Goal: Browse casually: Explore the website without a specific task or goal

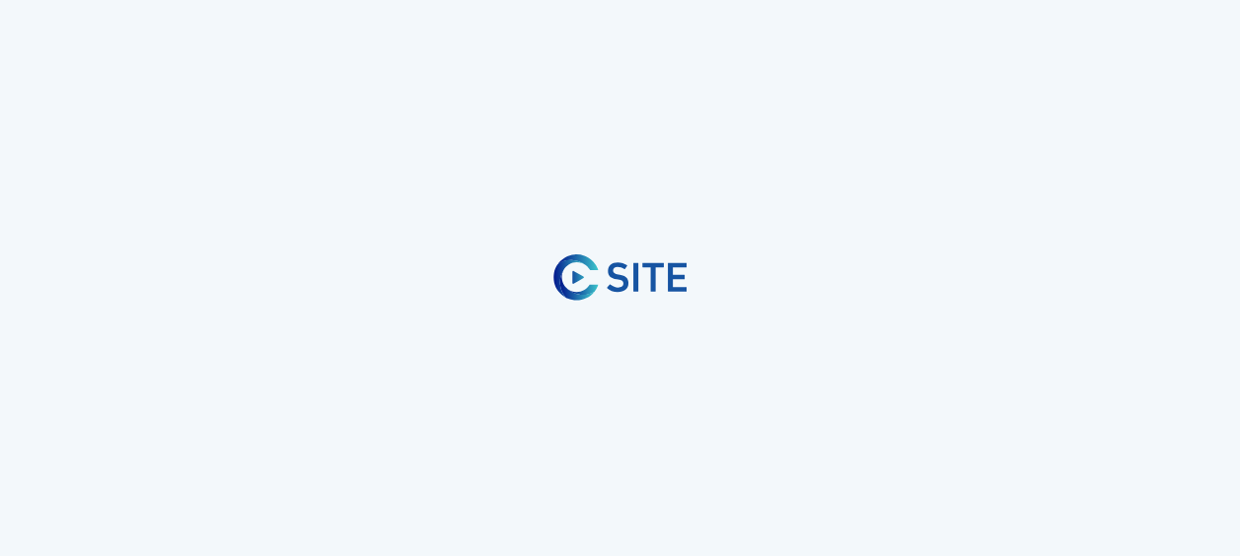
click at [642, 178] on div at bounding box center [620, 278] width 1240 height 556
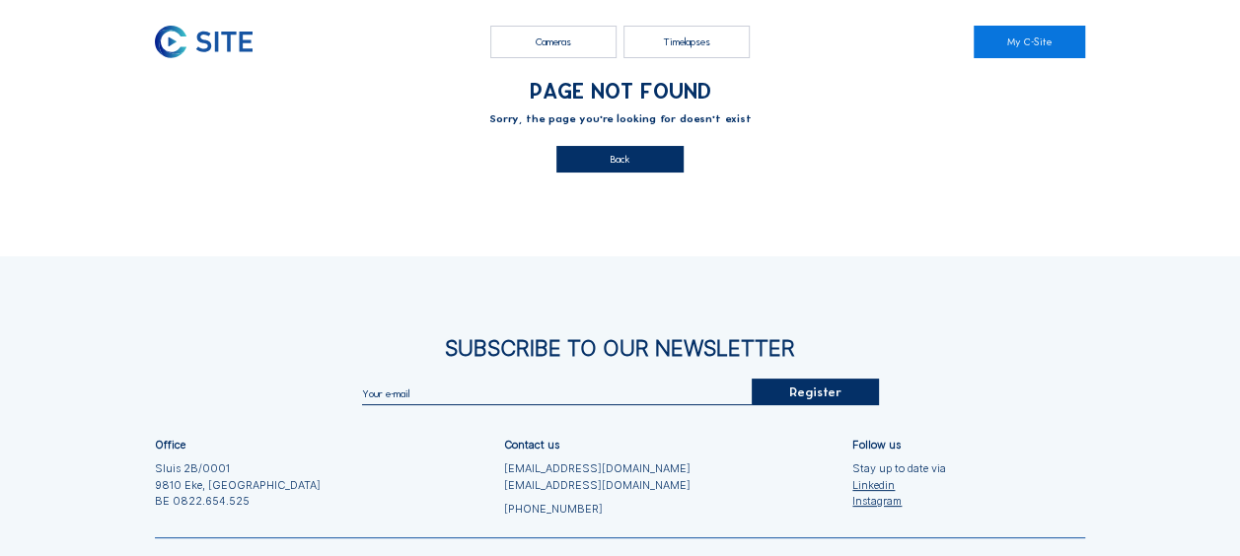
click at [641, 170] on div "Back" at bounding box center [619, 159] width 126 height 27
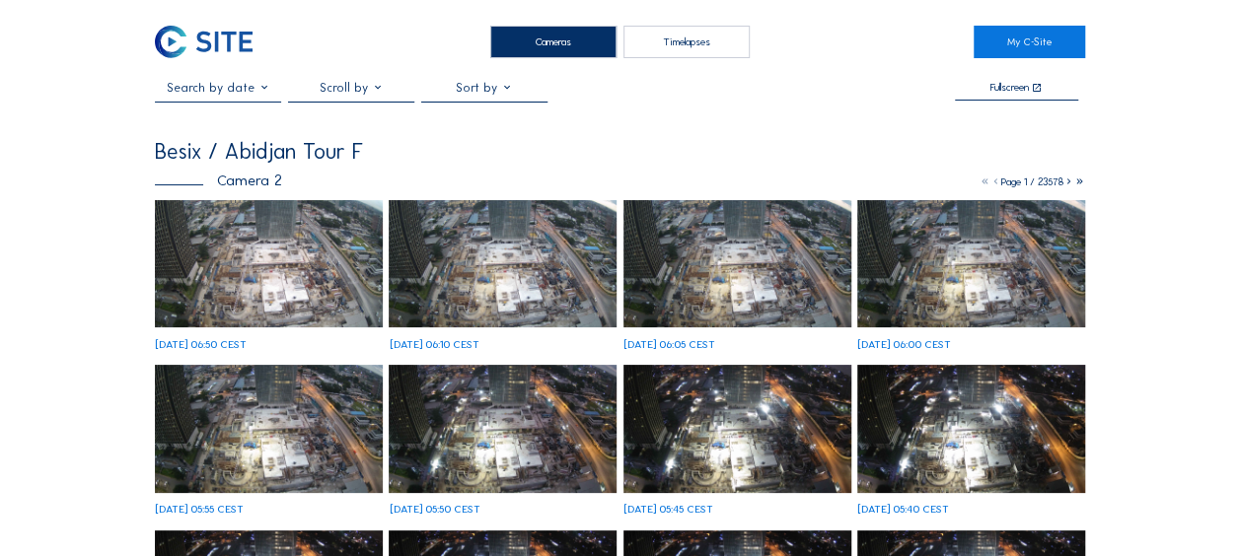
click at [217, 258] on img at bounding box center [269, 264] width 228 height 128
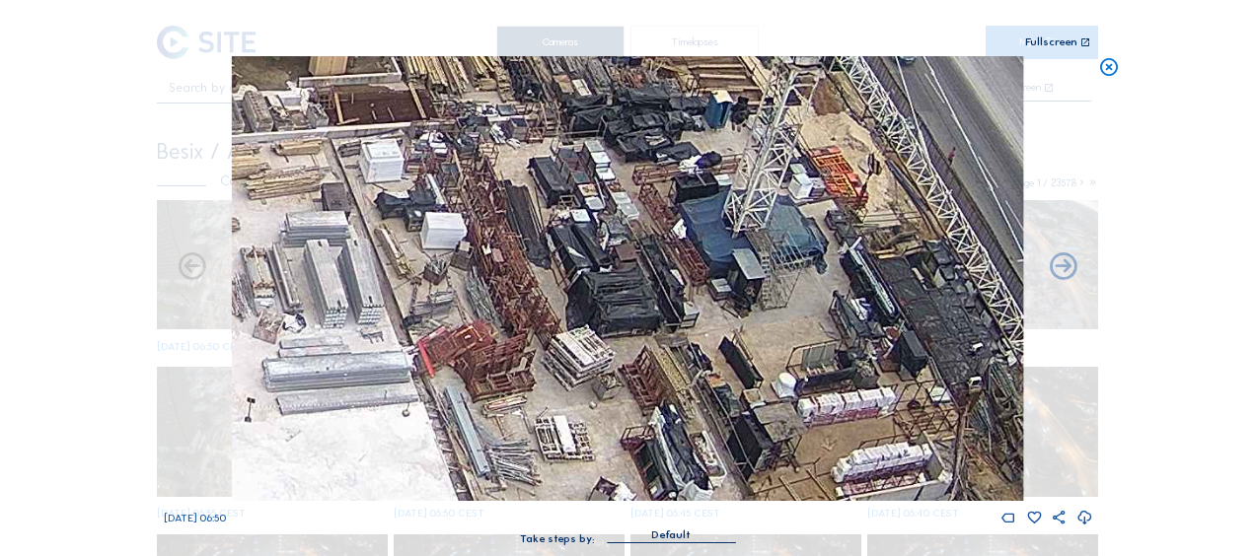
drag, startPoint x: 766, startPoint y: 351, endPoint x: 746, endPoint y: 263, distance: 90.0
click at [746, 263] on img at bounding box center [627, 278] width 791 height 445
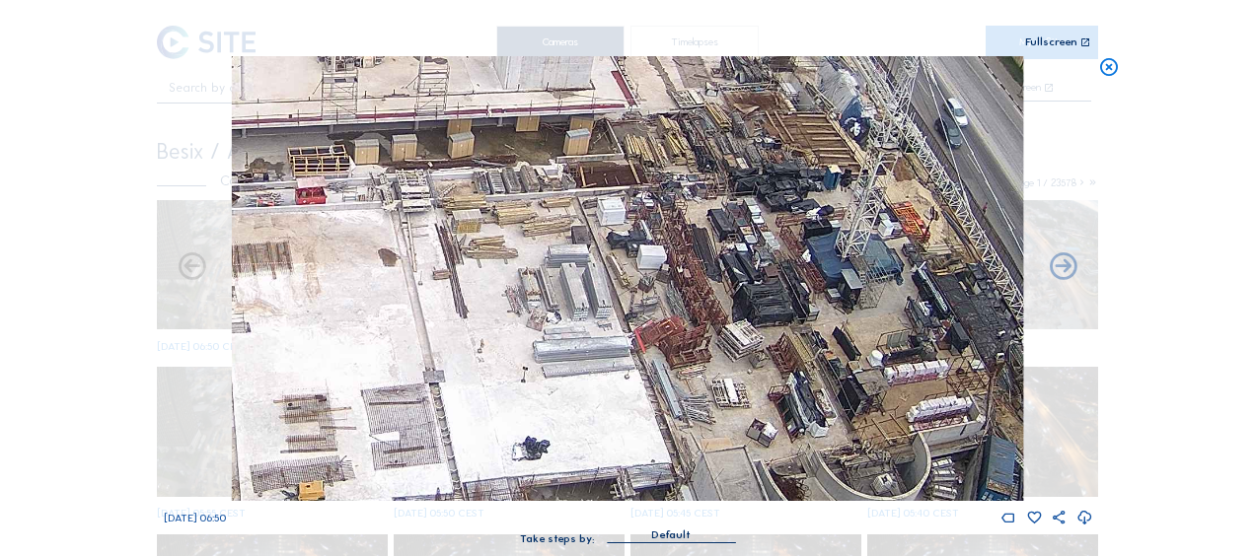
drag, startPoint x: 513, startPoint y: 331, endPoint x: 784, endPoint y: 359, distance: 272.7
click at [784, 359] on img at bounding box center [627, 278] width 791 height 445
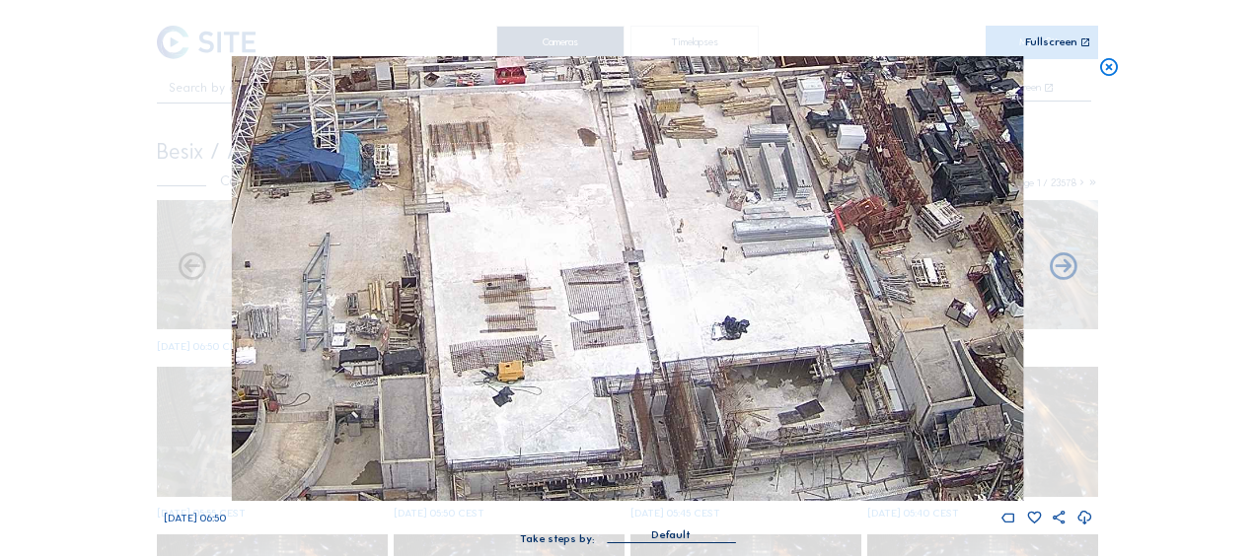
drag, startPoint x: 660, startPoint y: 328, endPoint x: 701, endPoint y: 217, distance: 118.0
click at [701, 217] on img at bounding box center [627, 278] width 791 height 445
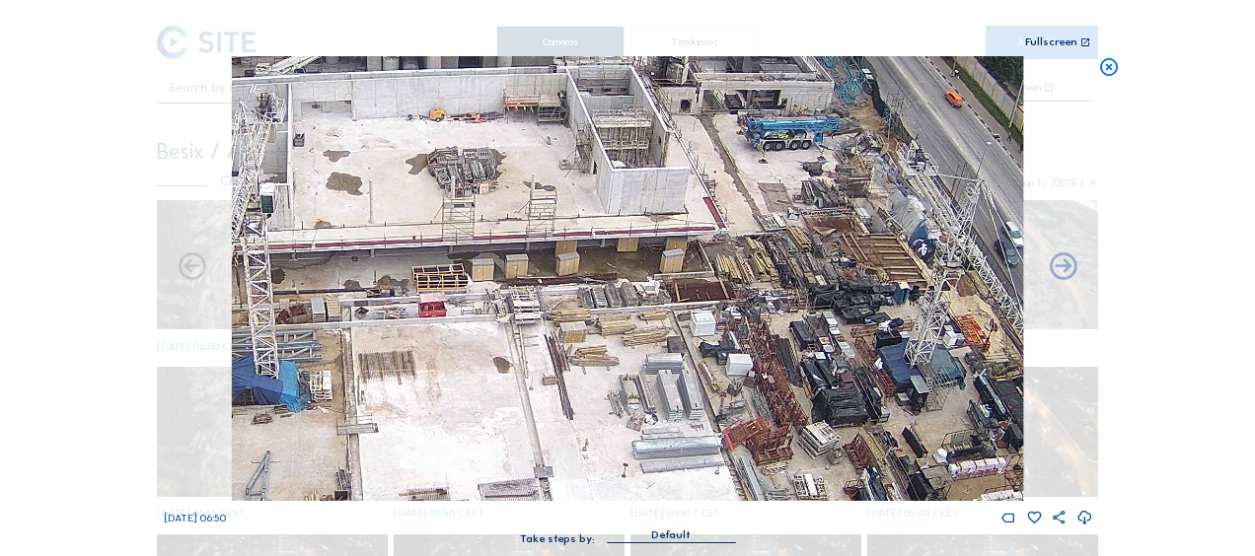
drag, startPoint x: 697, startPoint y: 220, endPoint x: 342, endPoint y: 436, distance: 415.7
click at [349, 435] on img at bounding box center [627, 278] width 791 height 445
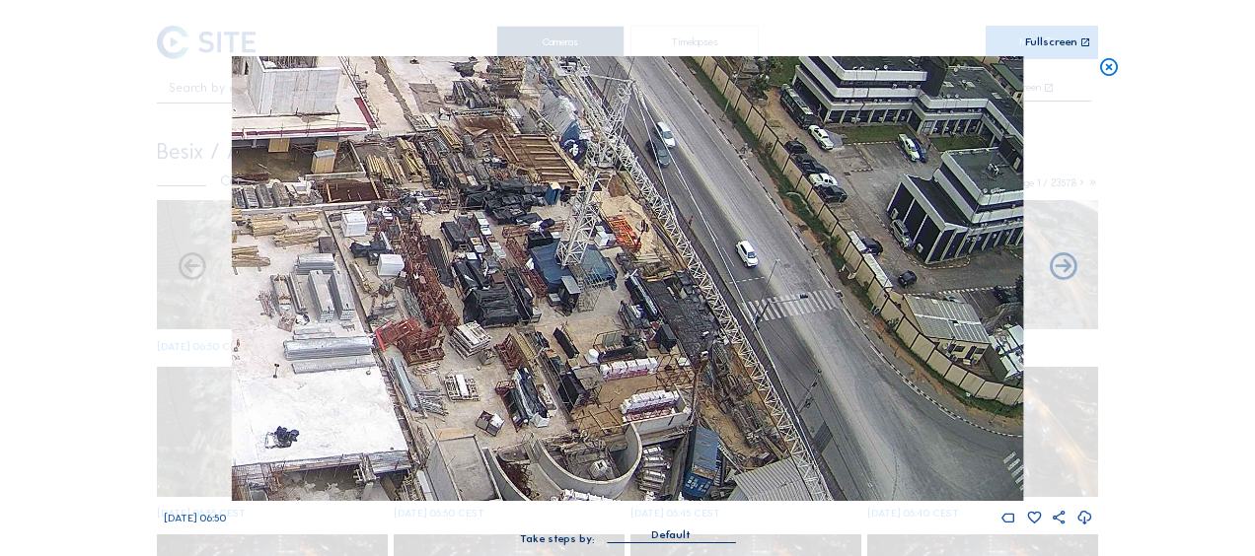
drag, startPoint x: 463, startPoint y: 369, endPoint x: 366, endPoint y: 274, distance: 135.3
click at [366, 274] on img at bounding box center [627, 278] width 791 height 445
drag, startPoint x: 540, startPoint y: 366, endPoint x: 523, endPoint y: 342, distance: 29.0
click at [523, 342] on img at bounding box center [627, 278] width 791 height 445
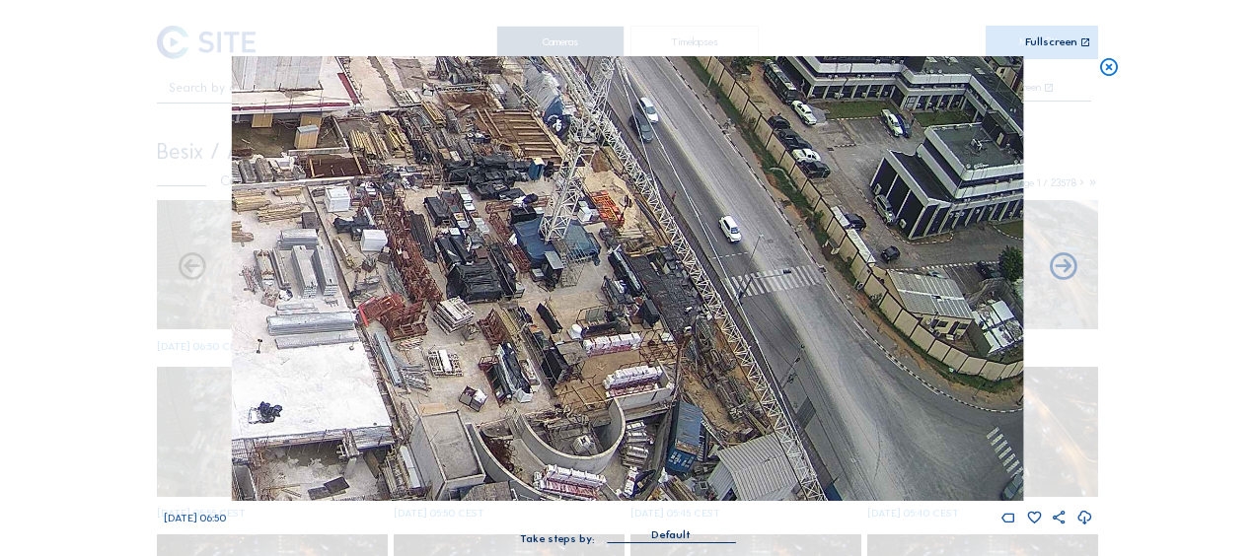
drag, startPoint x: 462, startPoint y: 130, endPoint x: 637, endPoint y: 555, distance: 460.0
click at [641, 539] on div "Fr 03 Oct 2025 06:50 Take steps by: Default" at bounding box center [628, 310] width 928 height 508
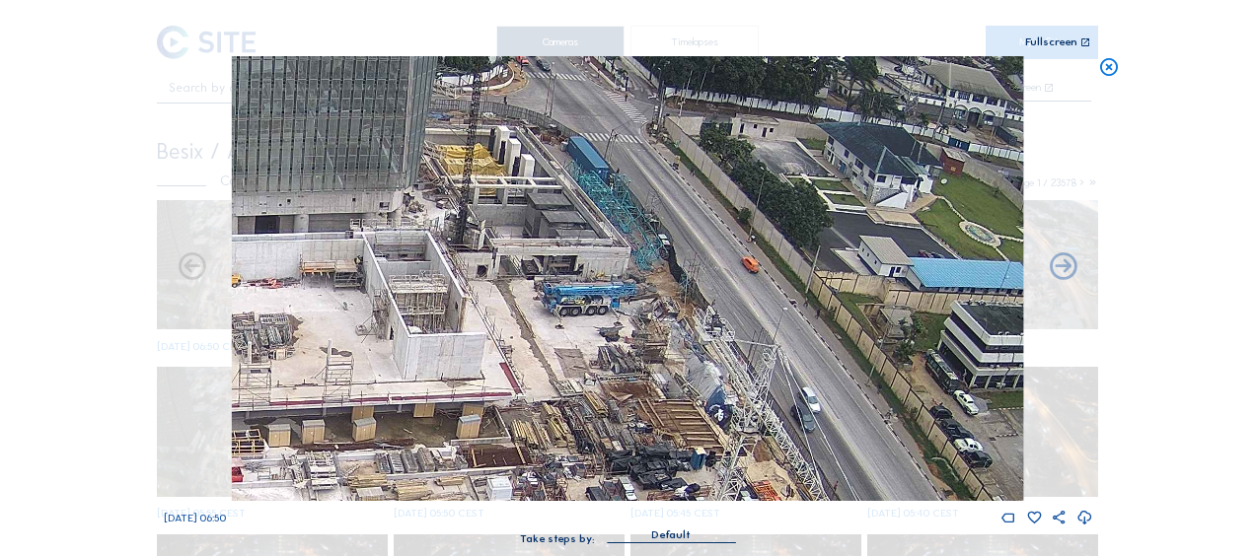
drag, startPoint x: 564, startPoint y: 355, endPoint x: 547, endPoint y: 237, distance: 119.7
click at [547, 237] on img at bounding box center [627, 278] width 791 height 445
click at [547, 26] on div "Scroll to travel through time | Press 'Alt' Button + Scroll to Zoom | Click and…" at bounding box center [628, 282] width 928 height 564
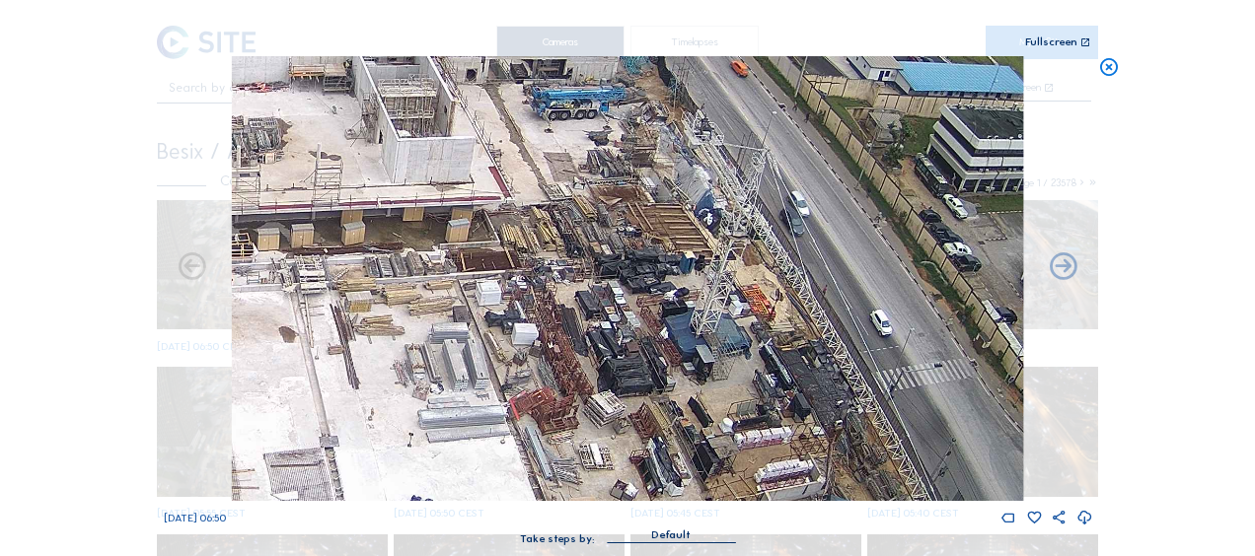
drag, startPoint x: 525, startPoint y: 418, endPoint x: 481, endPoint y: 129, distance: 292.3
click at [481, 129] on img at bounding box center [627, 278] width 791 height 445
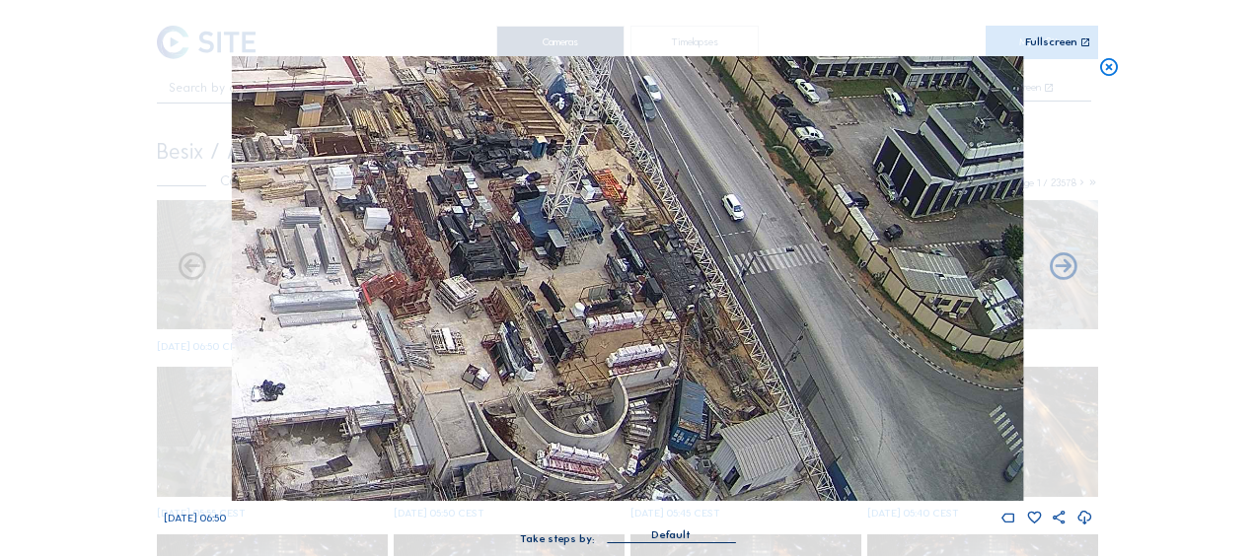
drag, startPoint x: 641, startPoint y: 377, endPoint x: 527, endPoint y: 350, distance: 117.5
click at [527, 350] on img at bounding box center [627, 278] width 791 height 445
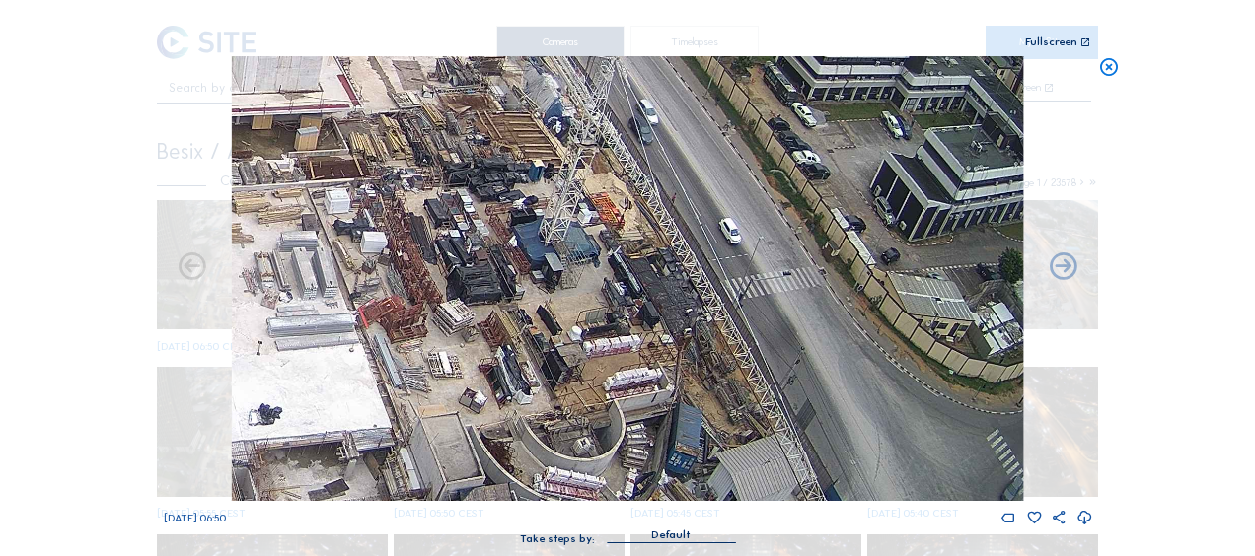
drag, startPoint x: 523, startPoint y: 275, endPoint x: 505, endPoint y: 296, distance: 27.3
click at [516, 304] on img at bounding box center [627, 278] width 791 height 445
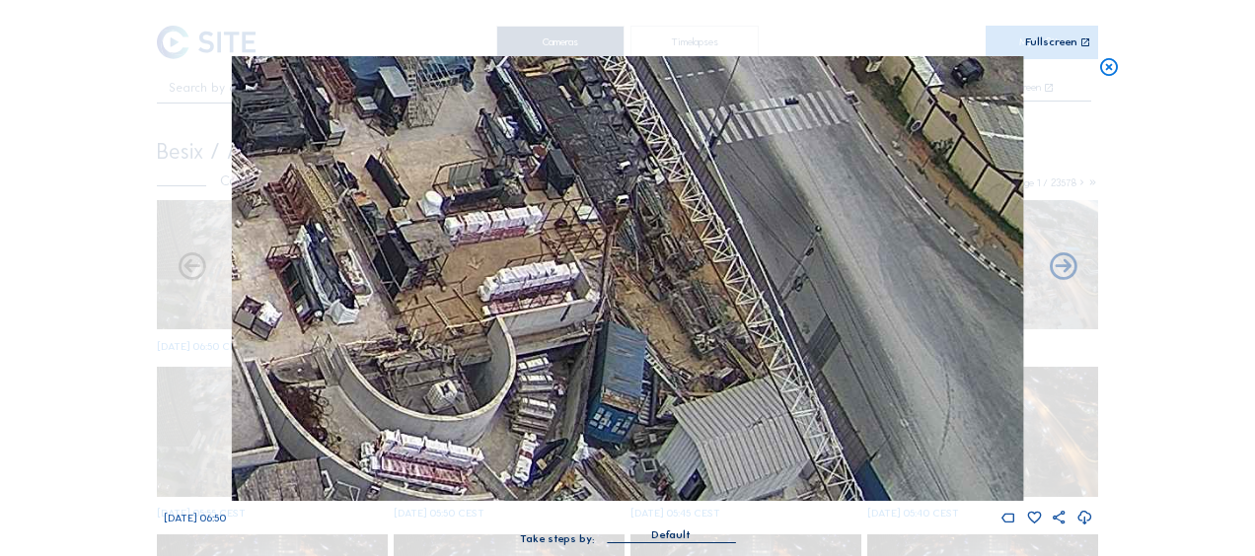
drag, startPoint x: 444, startPoint y: 326, endPoint x: 295, endPoint y: 43, distance: 319.0
click at [277, 27] on div "Scroll to travel through time | Press 'Alt' Button + Scroll to Zoom | Click and…" at bounding box center [628, 282] width 928 height 564
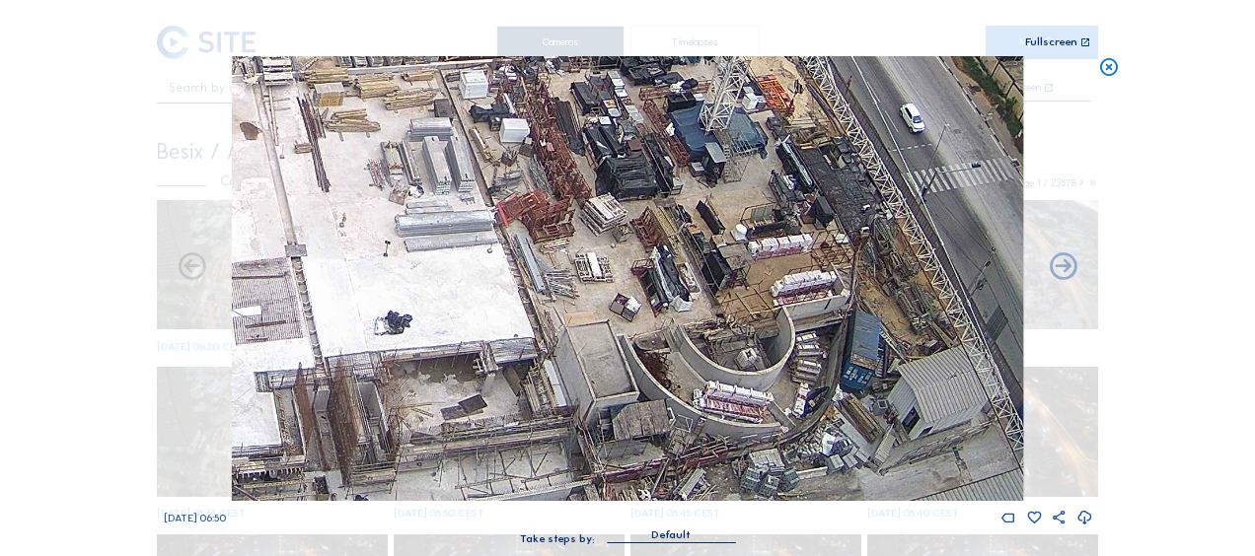
drag, startPoint x: 373, startPoint y: 251, endPoint x: 620, endPoint y: 298, distance: 252.1
click at [620, 298] on img at bounding box center [627, 278] width 791 height 445
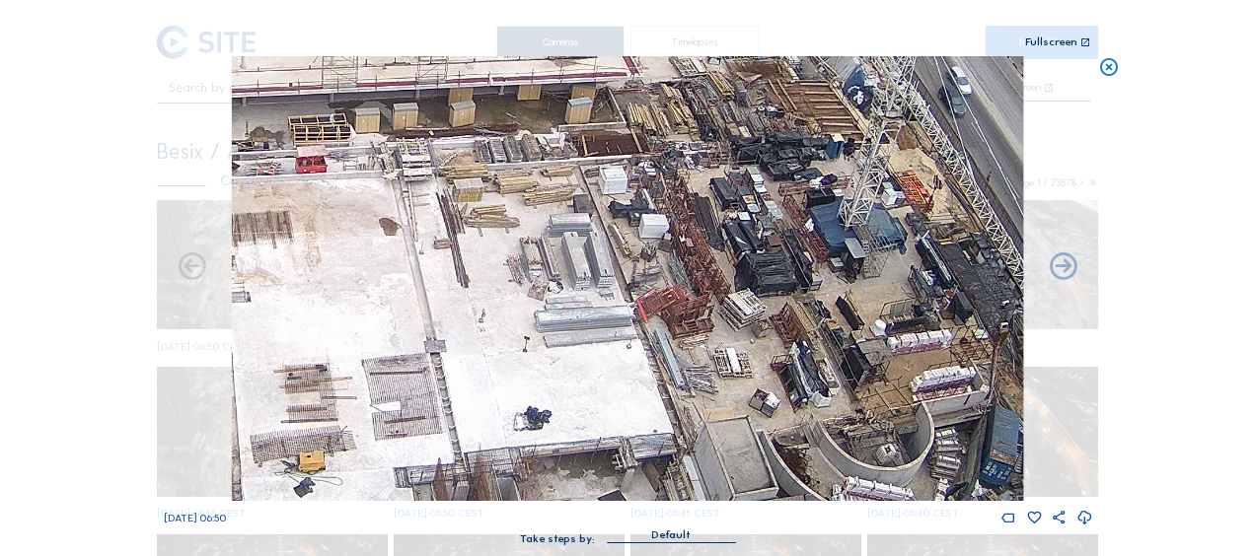
drag, startPoint x: 432, startPoint y: 217, endPoint x: 582, endPoint y: 390, distance: 228.7
click at [581, 389] on img at bounding box center [627, 278] width 791 height 445
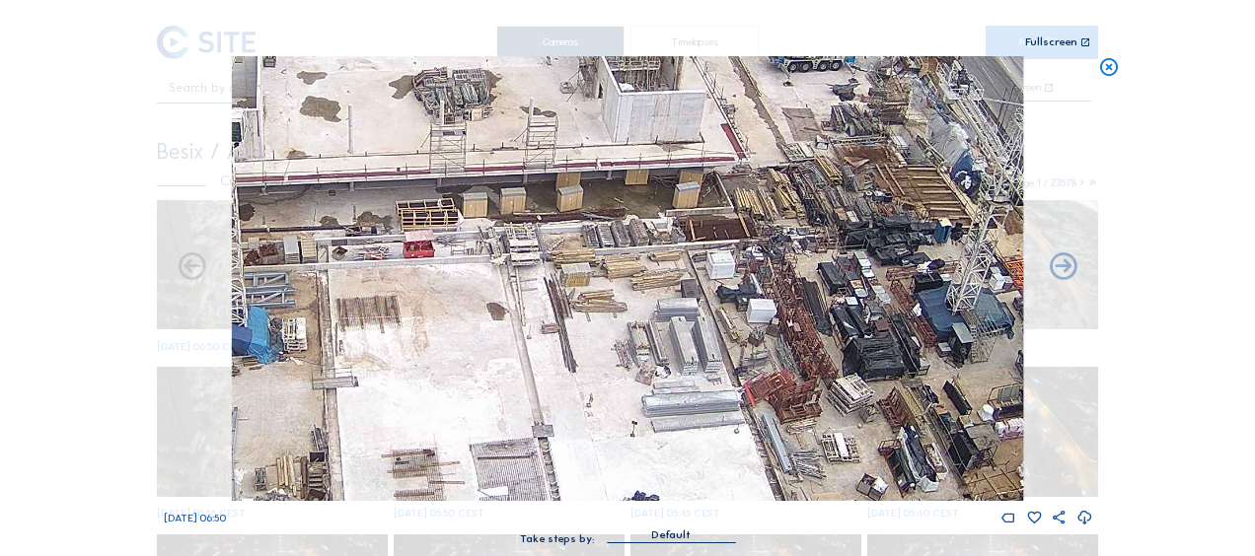
drag, startPoint x: 465, startPoint y: 317, endPoint x: 533, endPoint y: 318, distance: 68.1
click at [533, 318] on img at bounding box center [627, 278] width 791 height 445
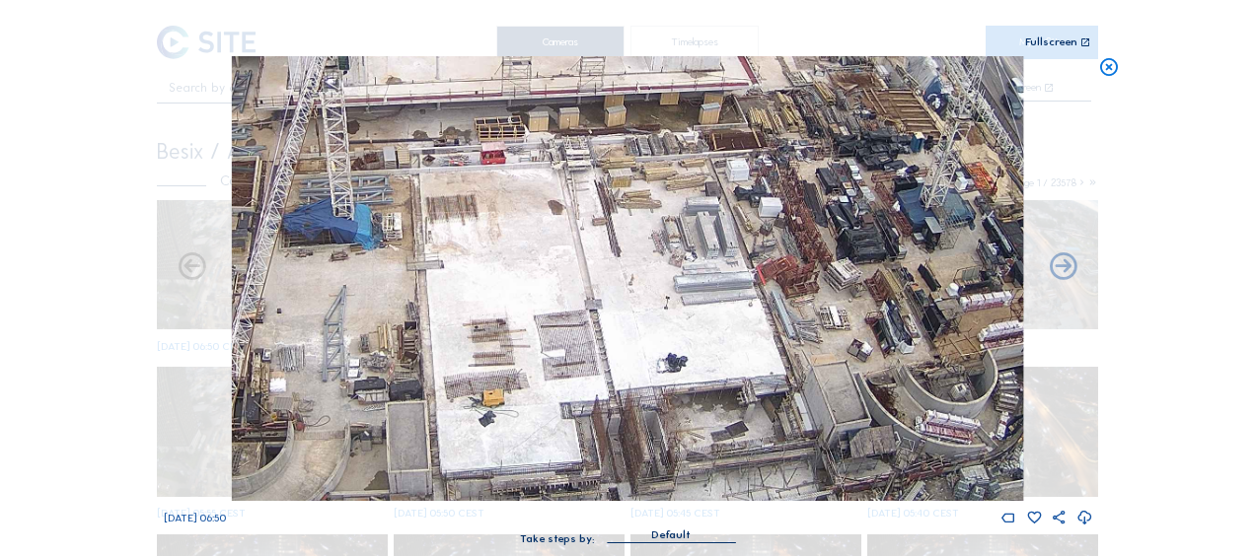
drag, startPoint x: 552, startPoint y: 379, endPoint x: 609, endPoint y: 249, distance: 141.8
click at [609, 249] on img at bounding box center [627, 278] width 791 height 445
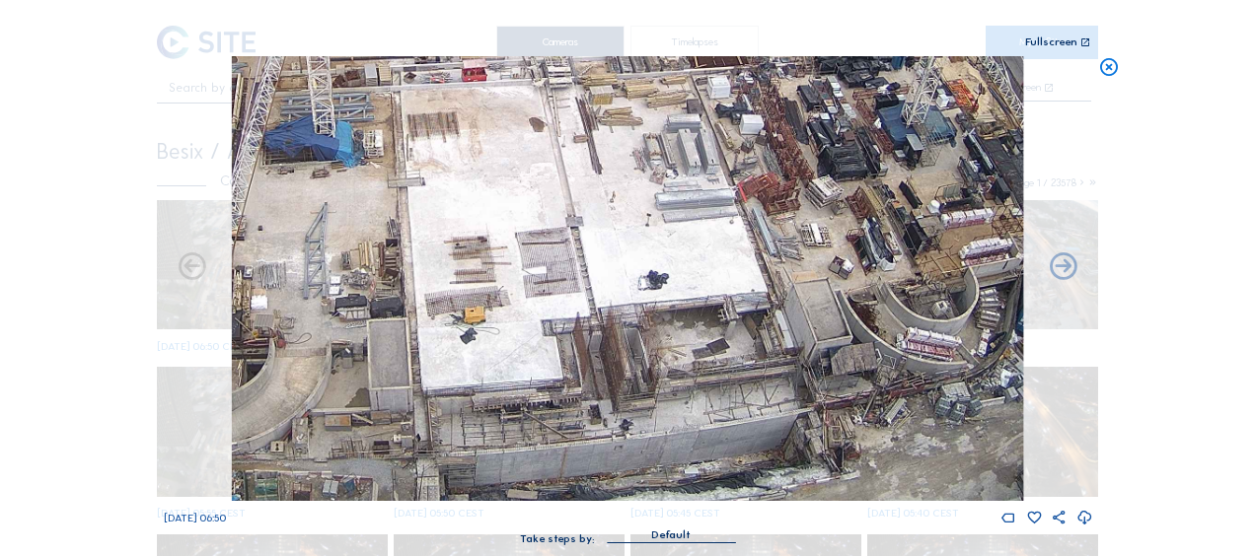
drag, startPoint x: 493, startPoint y: 375, endPoint x: 465, endPoint y: 296, distance: 83.9
click at [465, 296] on img at bounding box center [627, 278] width 791 height 445
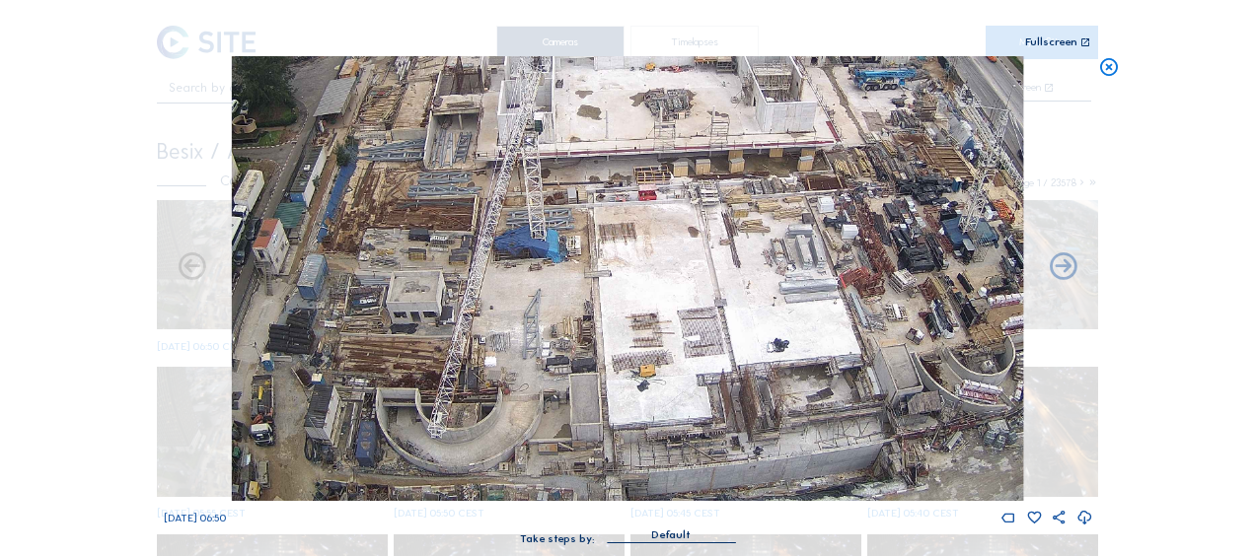
drag, startPoint x: 460, startPoint y: 278, endPoint x: 636, endPoint y: 293, distance: 177.2
click at [636, 292] on img at bounding box center [627, 278] width 791 height 445
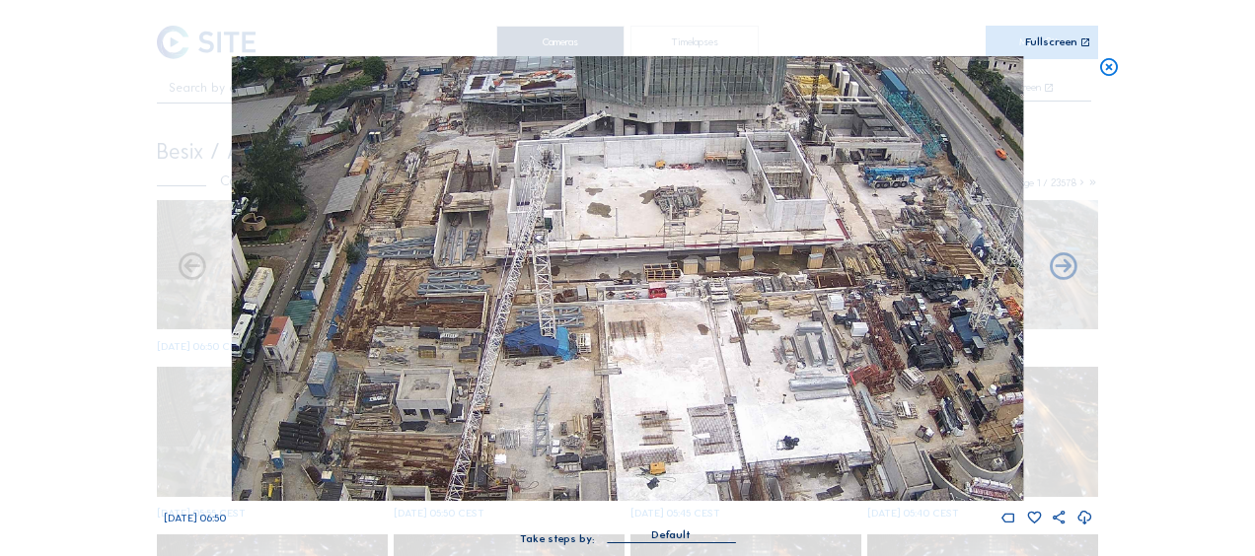
drag, startPoint x: 641, startPoint y: 124, endPoint x: 651, endPoint y: 223, distance: 99.1
click at [651, 223] on img at bounding box center [627, 278] width 791 height 445
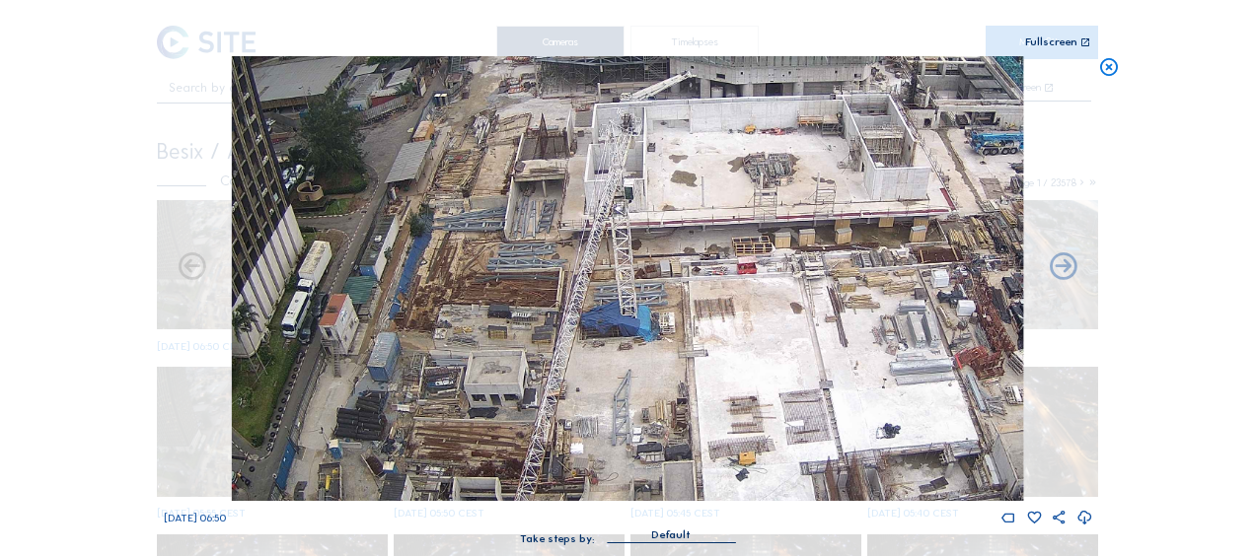
drag, startPoint x: 489, startPoint y: 363, endPoint x: 550, endPoint y: 355, distance: 61.7
click at [550, 356] on img at bounding box center [627, 278] width 791 height 445
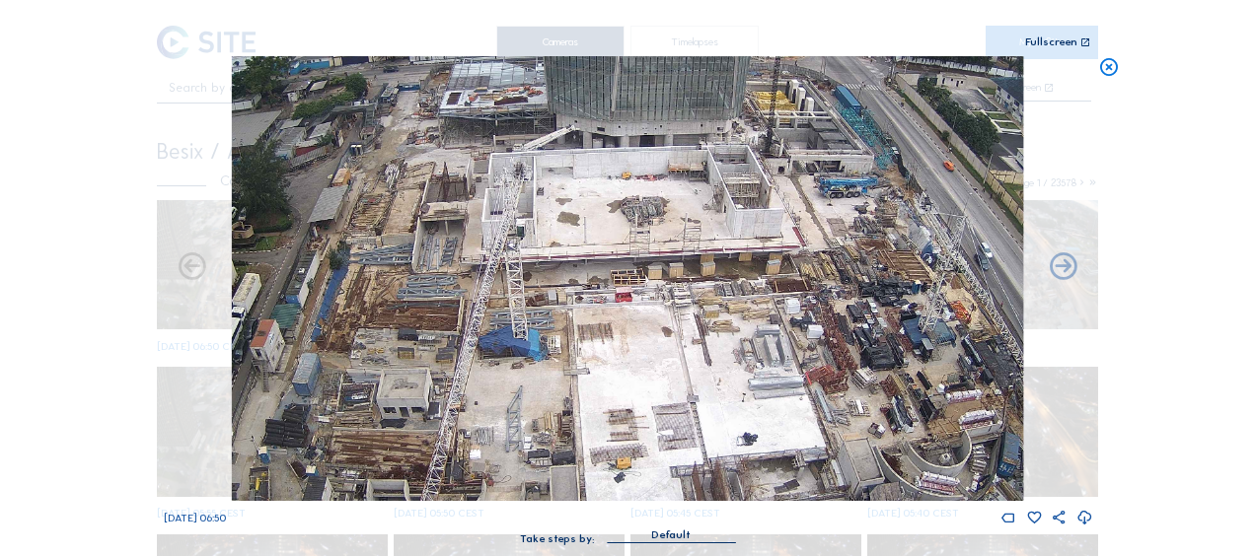
drag, startPoint x: 623, startPoint y: 182, endPoint x: 507, endPoint y: 263, distance: 142.3
click at [507, 263] on img at bounding box center [627, 278] width 791 height 445
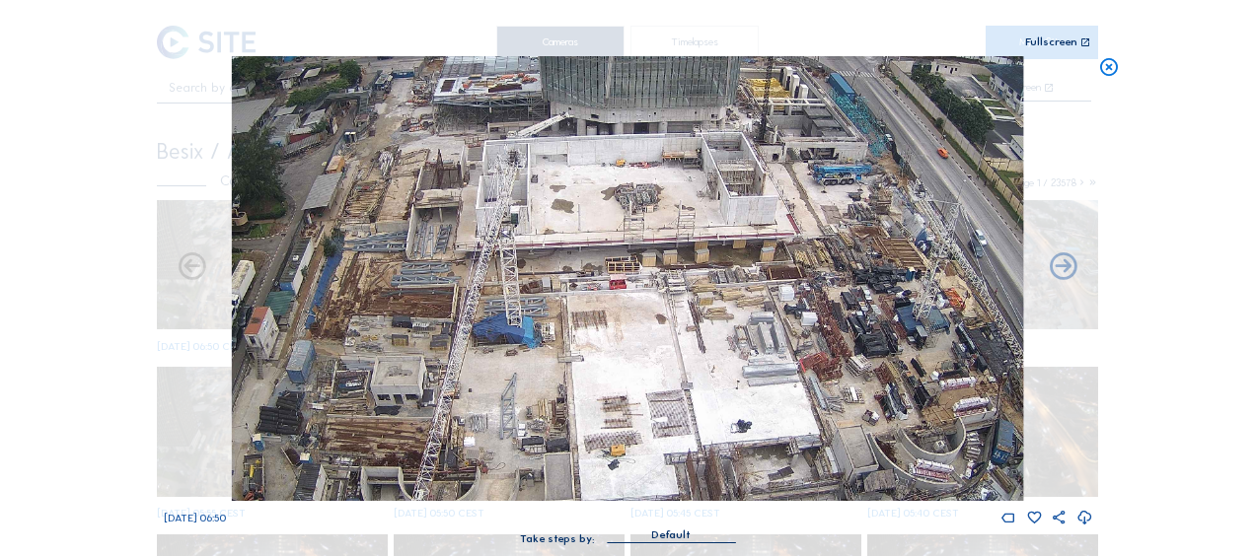
drag, startPoint x: 507, startPoint y: 263, endPoint x: 503, endPoint y: 245, distance: 19.2
click at [503, 245] on img at bounding box center [627, 278] width 791 height 445
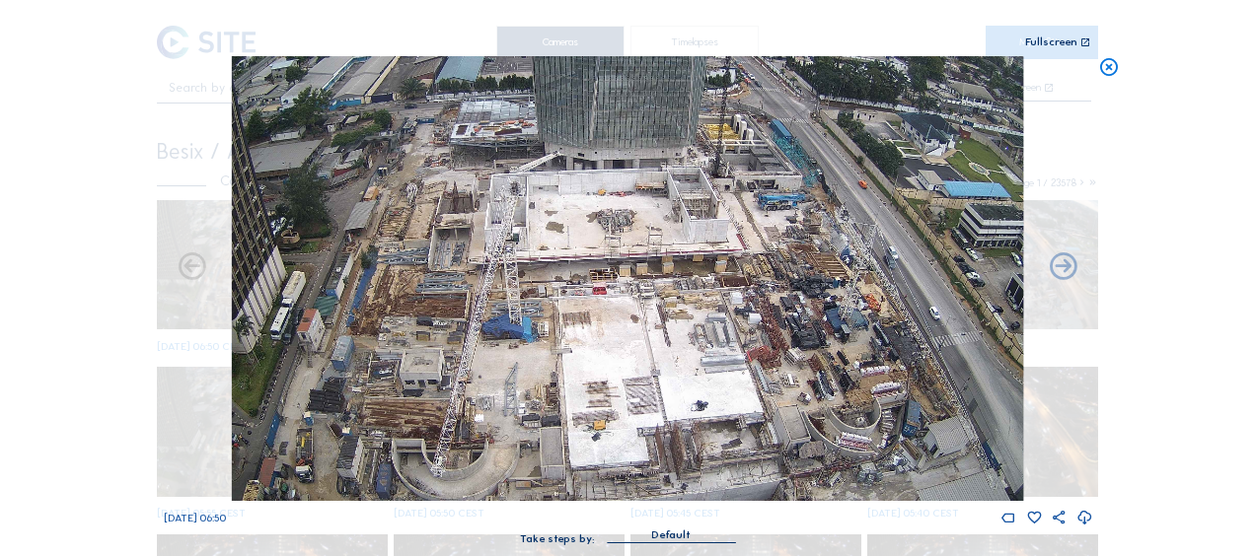
drag, startPoint x: 503, startPoint y: 245, endPoint x: 505, endPoint y: 263, distance: 18.8
click at [505, 263] on img at bounding box center [627, 278] width 791 height 445
click at [1111, 70] on icon at bounding box center [1109, 67] width 22 height 23
